Goal: Task Accomplishment & Management: Manage account settings

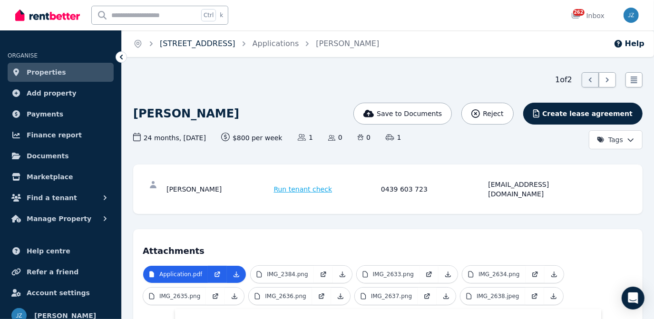
click at [178, 46] on link "[STREET_ADDRESS]" at bounding box center [198, 43] width 76 height 9
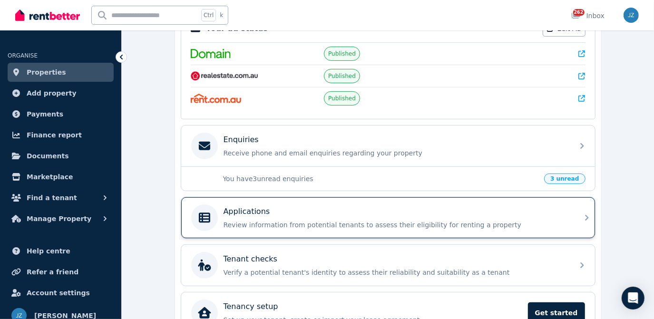
scroll to position [216, 0]
click at [302, 208] on div "Applications" at bounding box center [396, 211] width 344 height 11
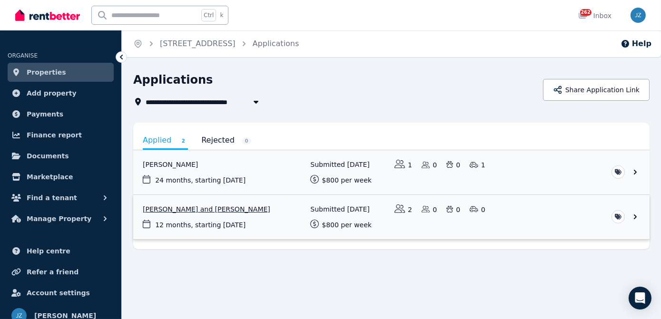
click at [212, 218] on link "View application: Yiqi Zhao and Can Chen" at bounding box center [391, 217] width 516 height 44
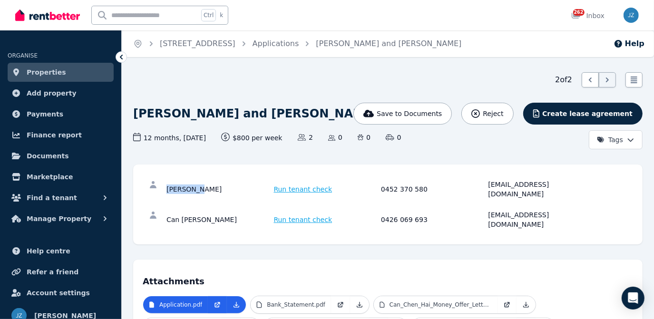
drag, startPoint x: 199, startPoint y: 187, endPoint x: 157, endPoint y: 187, distance: 41.9
click at [157, 187] on div "[PERSON_NAME] Run tenant check 0452 370 580 [EMAIL_ADDRESS][DOMAIN_NAME]" at bounding box center [388, 189] width 491 height 30
copy div "[PERSON_NAME]"
drag, startPoint x: 487, startPoint y: 182, endPoint x: 571, endPoint y: 188, distance: 83.9
click at [571, 188] on div "[PERSON_NAME] Run tenant check 0452 370 580 [EMAIL_ADDRESS][DOMAIN_NAME]" at bounding box center [380, 189] width 426 height 19
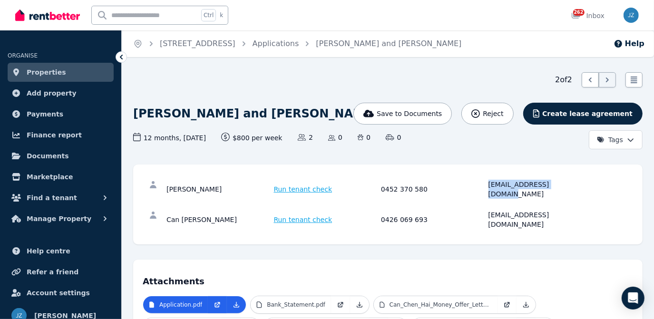
copy div "[EMAIL_ADDRESS][DOMAIN_NAME]"
drag, startPoint x: 195, startPoint y: 208, endPoint x: 167, endPoint y: 209, distance: 28.6
click at [167, 210] on div "Can [PERSON_NAME]" at bounding box center [219, 219] width 105 height 19
copy div "Can [PERSON_NAME]"
